Goal: Information Seeking & Learning: Learn about a topic

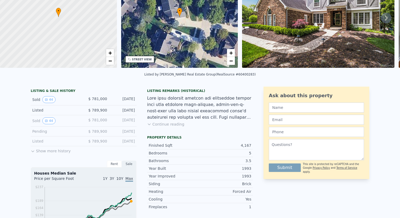
scroll to position [2, 0]
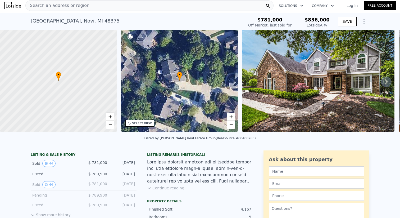
click at [72, 7] on span "Search an address or region" at bounding box center [58, 5] width 64 height 6
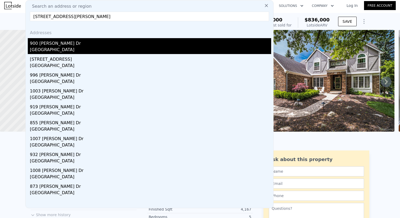
type input "[STREET_ADDRESS][PERSON_NAME]"
click at [90, 42] on div "900 [PERSON_NAME] Dr" at bounding box center [150, 42] width 241 height 8
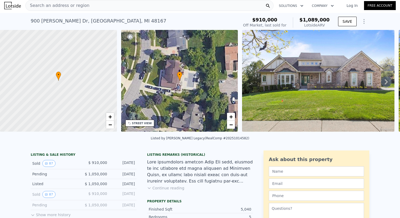
click at [381, 83] on icon at bounding box center [386, 81] width 11 height 11
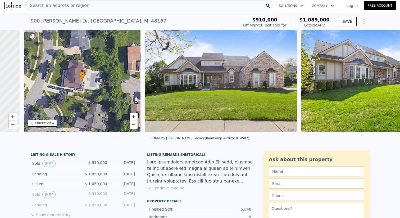
scroll to position [0, 123]
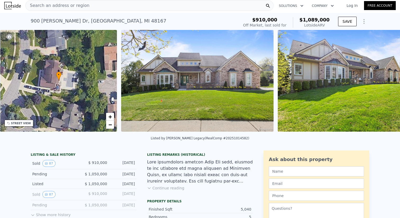
click at [348, 86] on img at bounding box center [354, 81] width 152 height 102
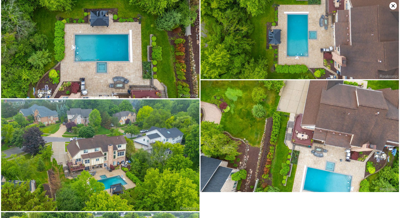
scroll to position [5289, 0]
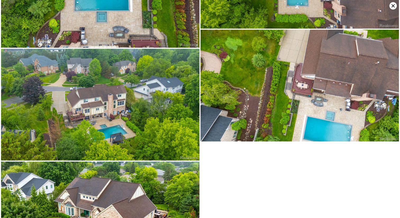
click at [394, 6] on icon at bounding box center [392, 5] width 7 height 7
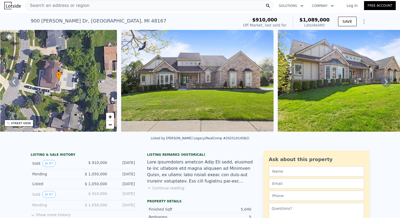
scroll to position [3, 0]
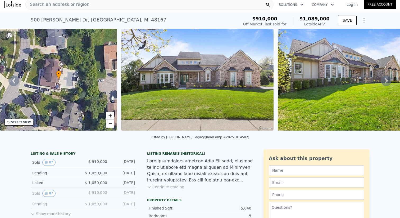
click at [178, 189] on button "Continue reading" at bounding box center [165, 186] width 37 height 5
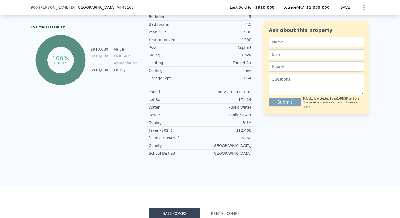
scroll to position [369, 0]
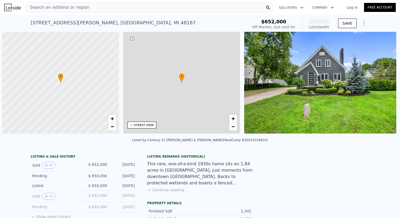
scroll to position [0, 2]
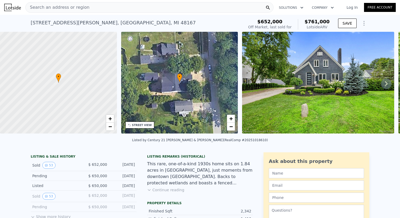
click at [381, 84] on icon at bounding box center [386, 83] width 11 height 11
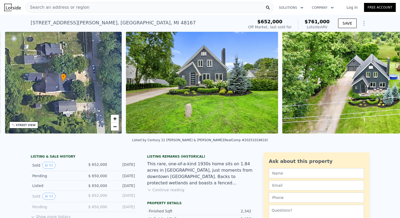
scroll to position [0, 123]
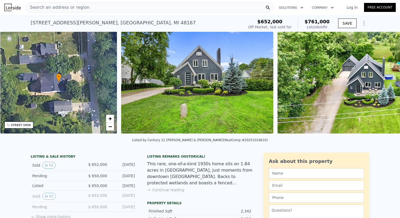
click at [380, 84] on img at bounding box center [367, 83] width 181 height 102
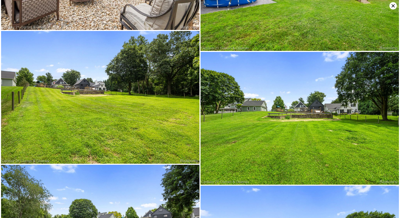
scroll to position [3247, 0]
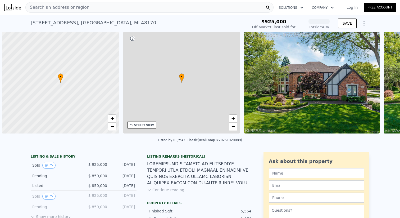
scroll to position [0, 2]
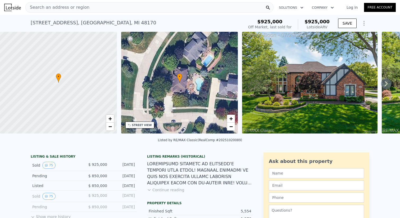
click at [382, 85] on icon at bounding box center [386, 83] width 11 height 11
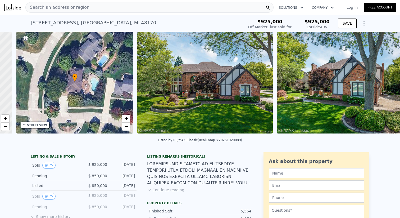
scroll to position [0, 123]
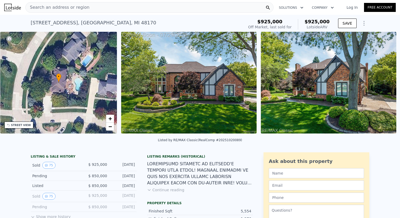
click at [382, 85] on img at bounding box center [328, 83] width 135 height 102
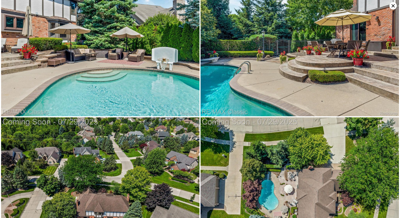
scroll to position [4702, 0]
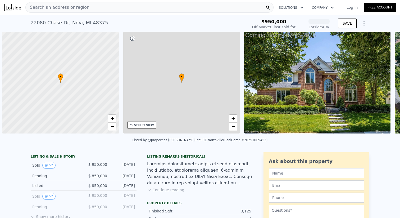
scroll to position [0, 2]
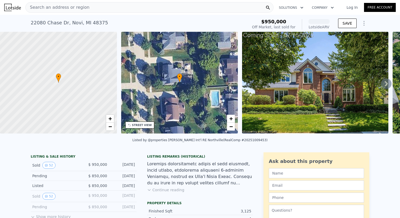
click at [381, 87] on icon at bounding box center [386, 83] width 11 height 11
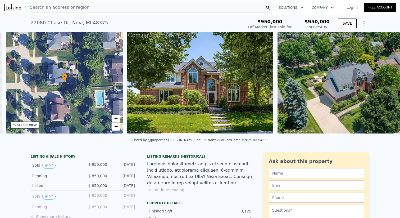
scroll to position [0, 123]
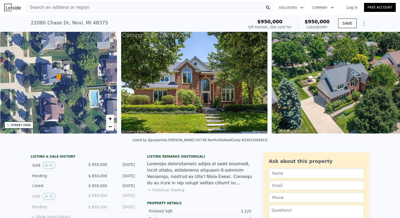
click at [312, 95] on img at bounding box center [348, 83] width 153 height 102
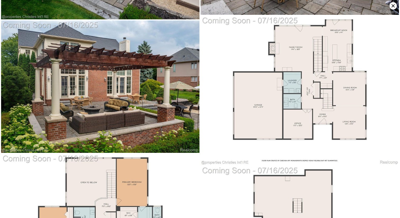
scroll to position [3172, 0]
